Goal: Information Seeking & Learning: Learn about a topic

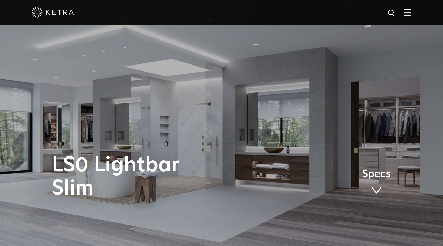
scroll to position [599, 0]
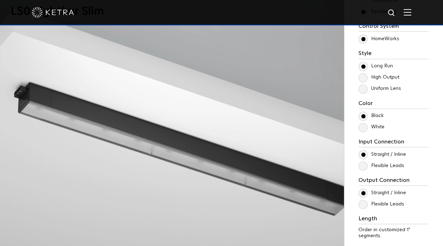
click at [362, 125] on label "White" at bounding box center [371, 127] width 26 height 6
click at [0, 0] on input "White" at bounding box center [0, 0] width 0 height 0
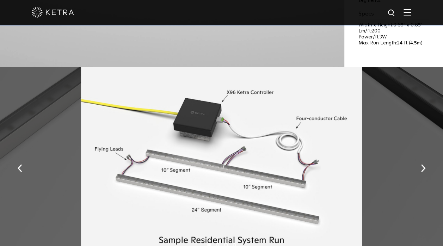
scroll to position [845, 0]
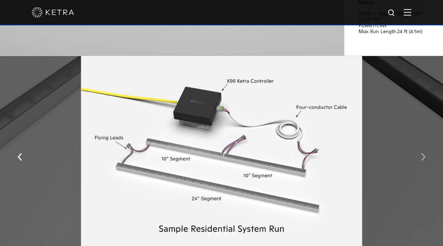
click at [421, 157] on img "button" at bounding box center [423, 157] width 5 height 8
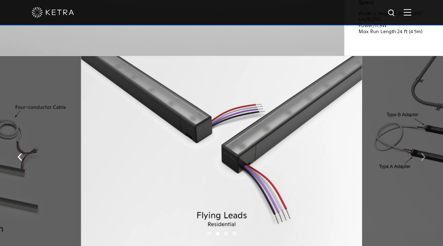
click at [422, 157] on img "button" at bounding box center [423, 157] width 5 height 8
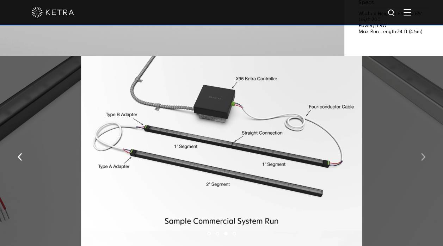
click at [422, 157] on img "button" at bounding box center [423, 157] width 5 height 8
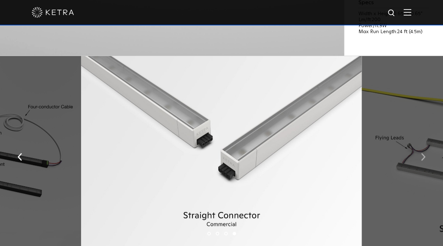
click at [422, 157] on img "button" at bounding box center [423, 157] width 5 height 8
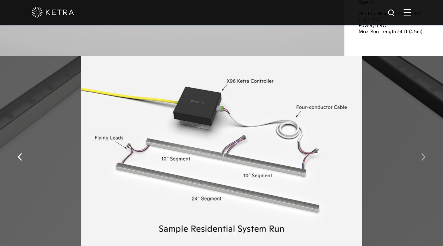
click at [422, 157] on img "button" at bounding box center [423, 157] width 5 height 8
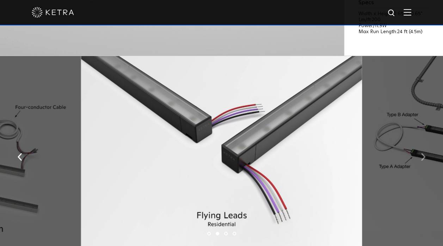
click at [422, 157] on img "button" at bounding box center [423, 157] width 5 height 8
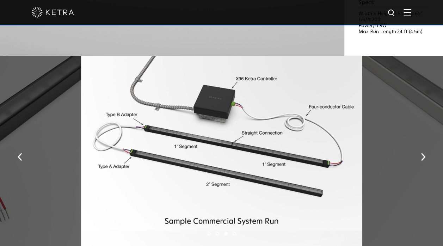
scroll to position [704, 0]
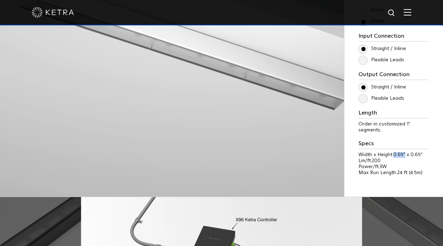
drag, startPoint x: 393, startPoint y: 153, endPoint x: 405, endPoint y: 154, distance: 11.3
click at [405, 154] on span "0.65" x 0.65"" at bounding box center [407, 154] width 29 height 5
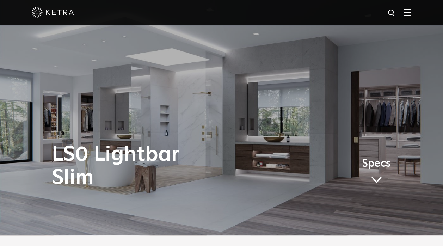
scroll to position [0, 0]
